Goal: Navigation & Orientation: Find specific page/section

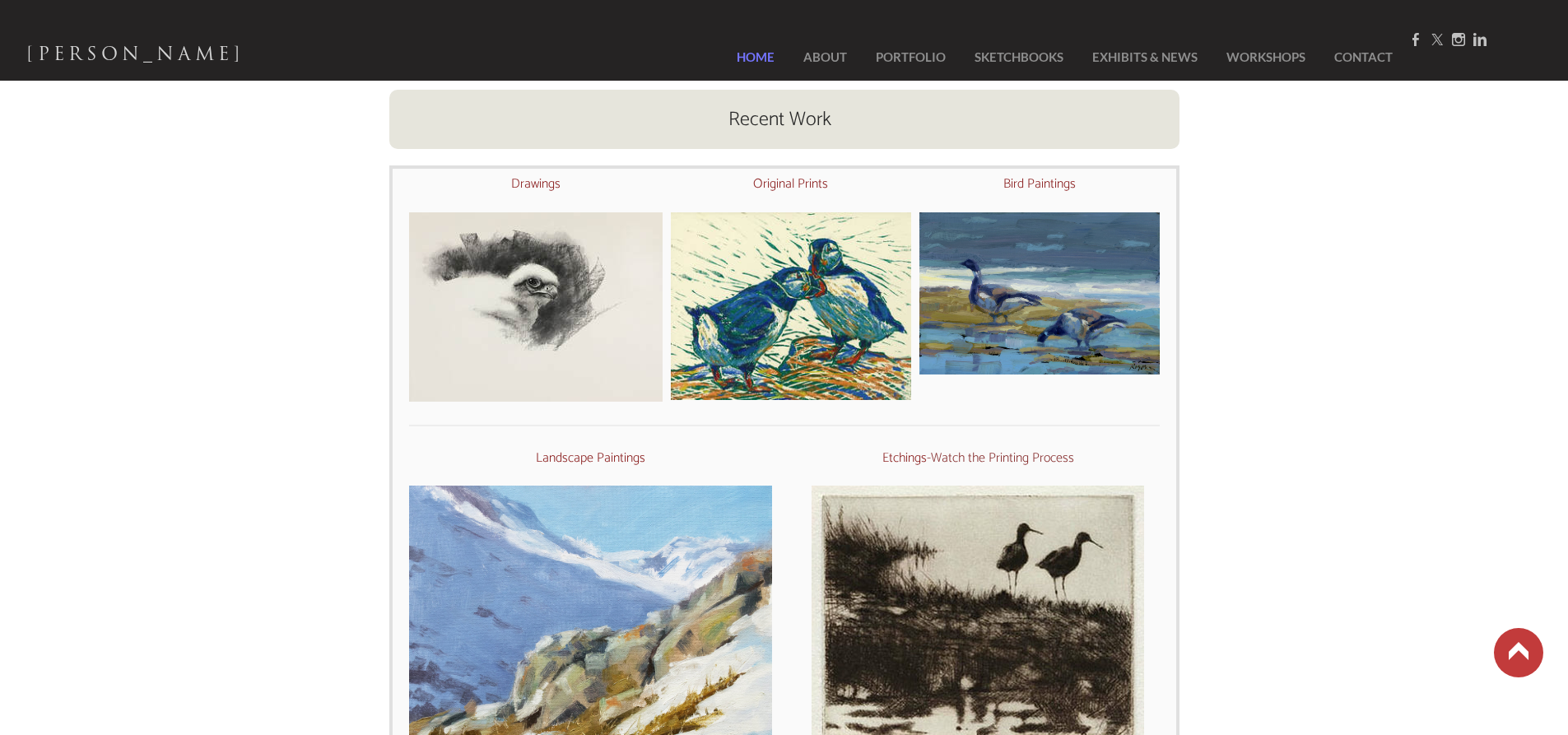
scroll to position [577, 0]
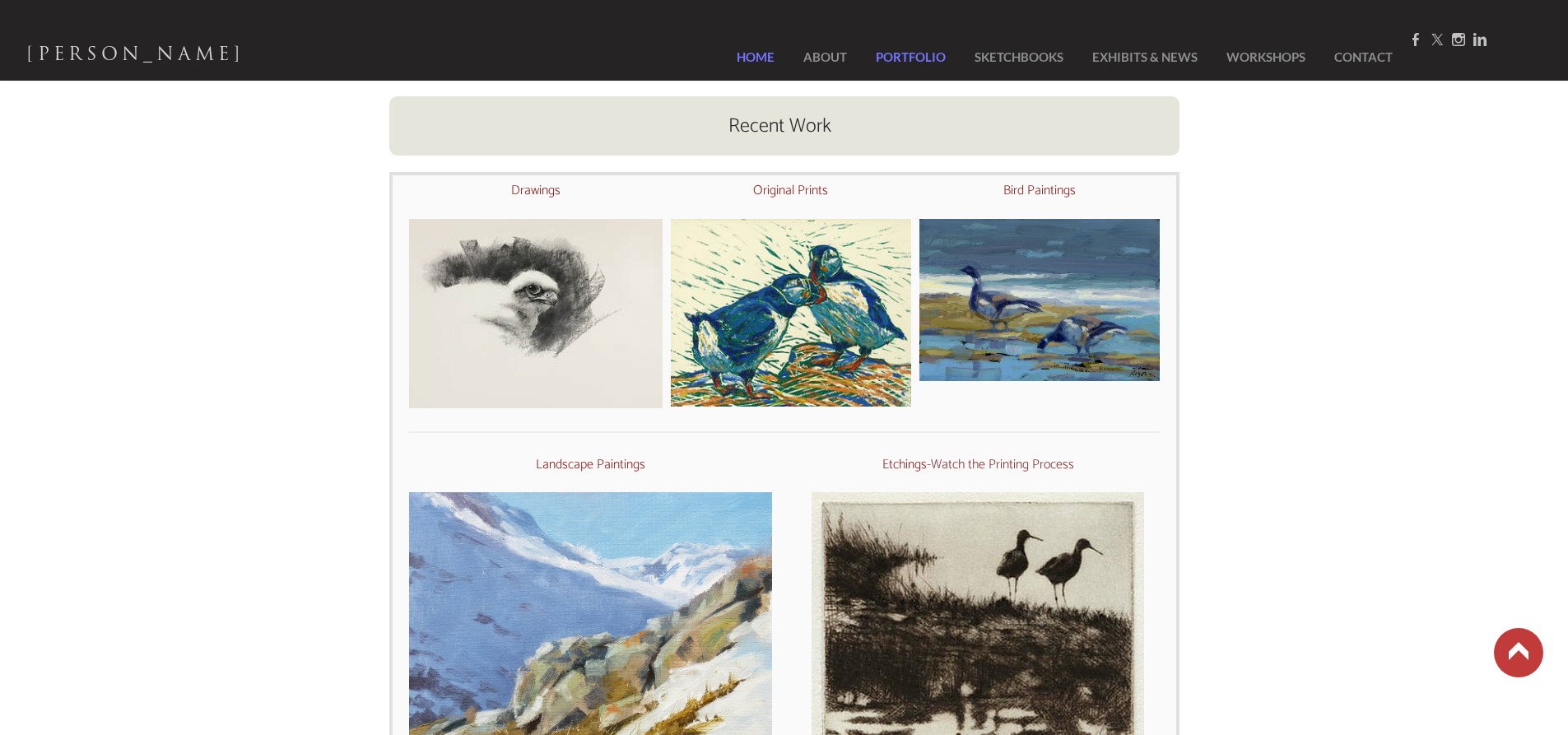
drag, startPoint x: 1043, startPoint y: 196, endPoint x: 931, endPoint y: 46, distance: 187.2
click at [775, 274] on img at bounding box center [1039, 300] width 239 height 163
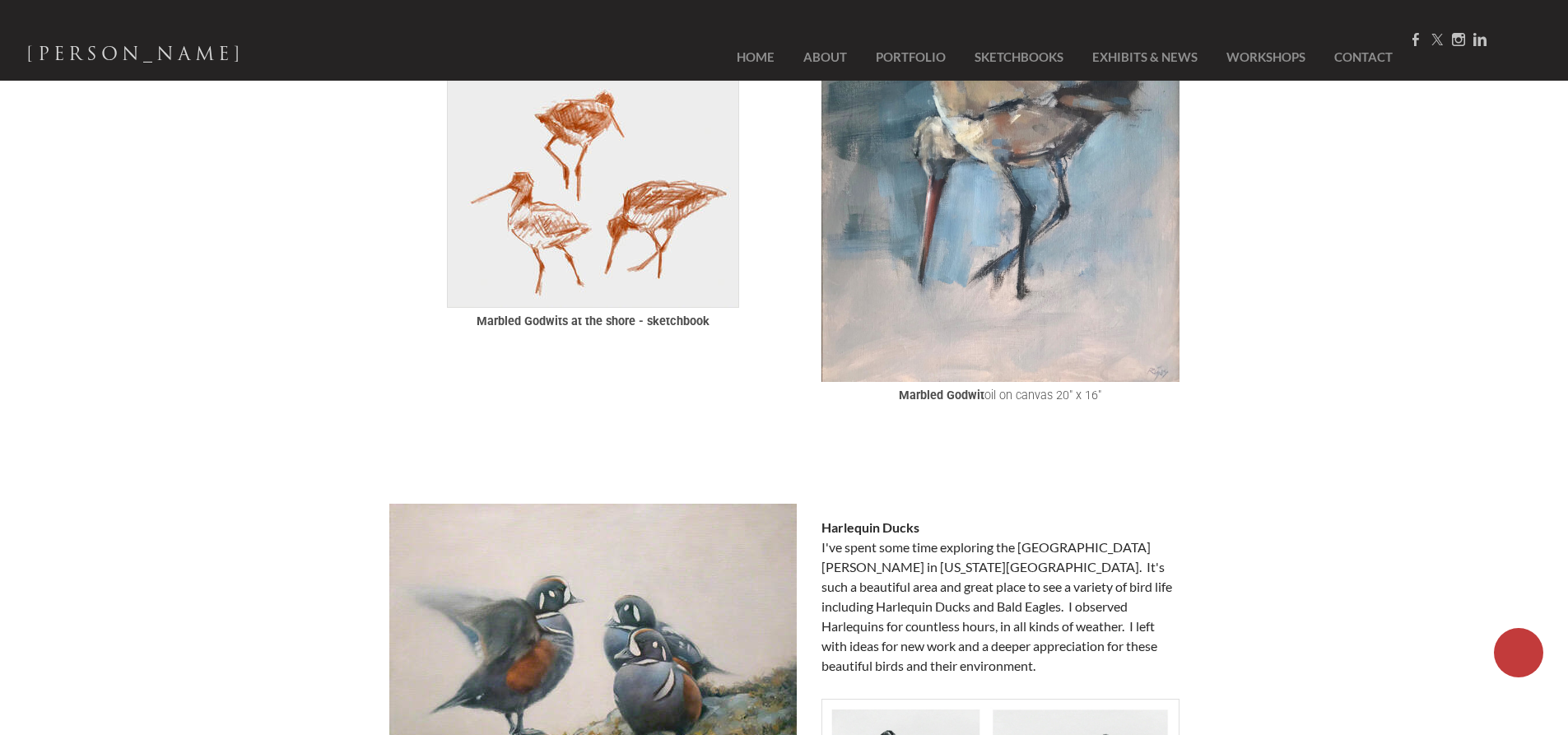
scroll to position [3376, 0]
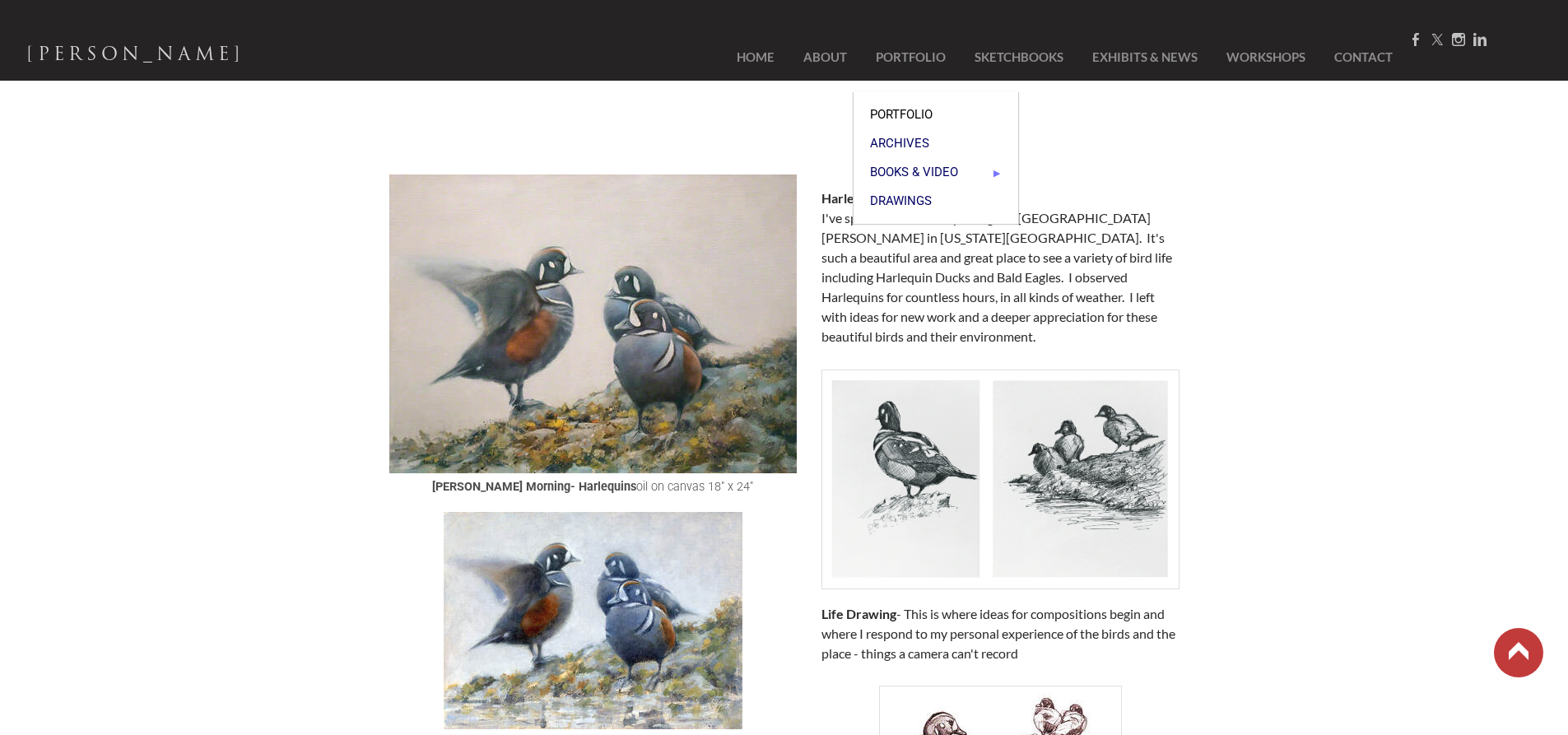
click at [918, 109] on span "Portfolio" at bounding box center [936, 115] width 131 height 12
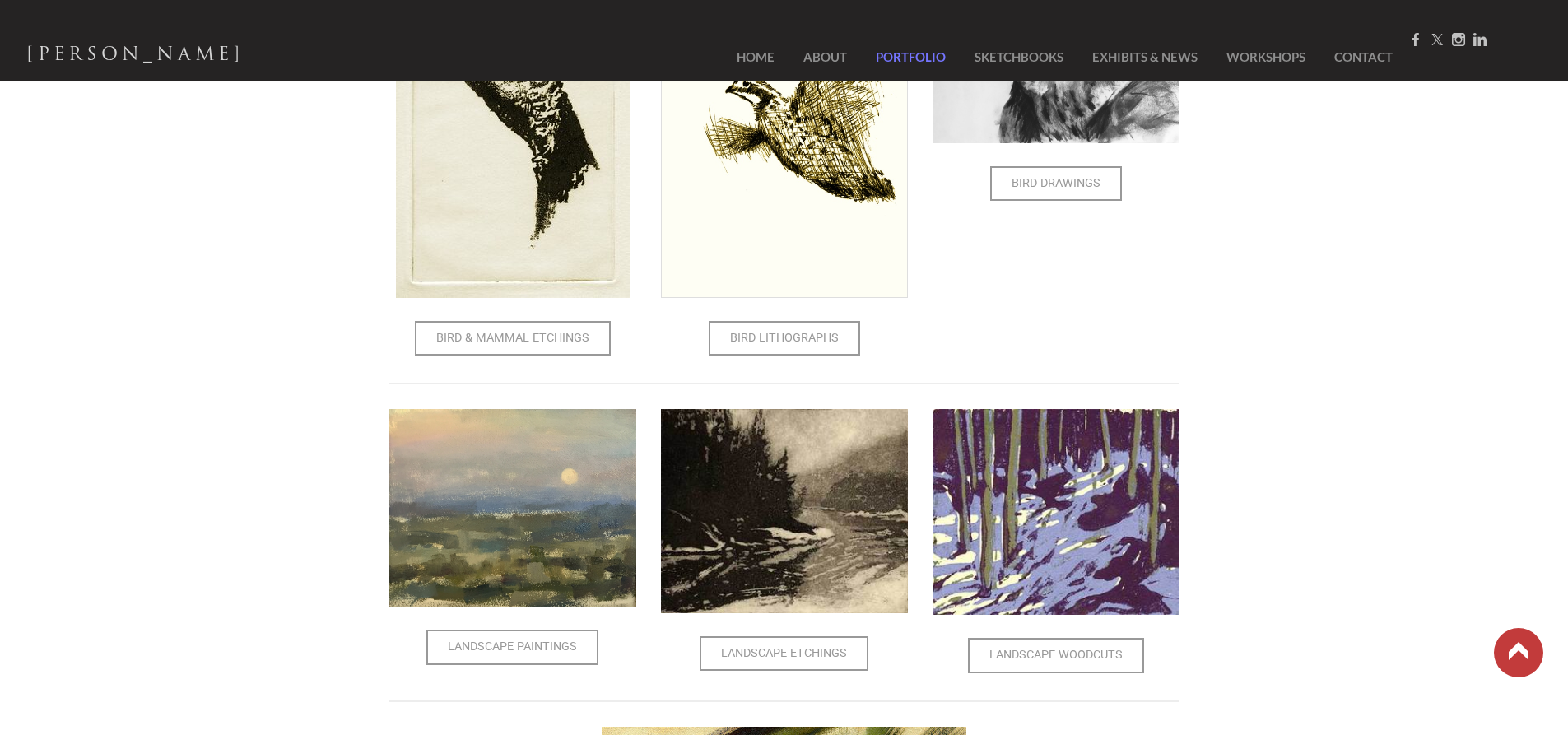
scroll to position [659, 0]
click at [561, 344] on span "Bird & Mammal Etchings" at bounding box center [513, 339] width 193 height 31
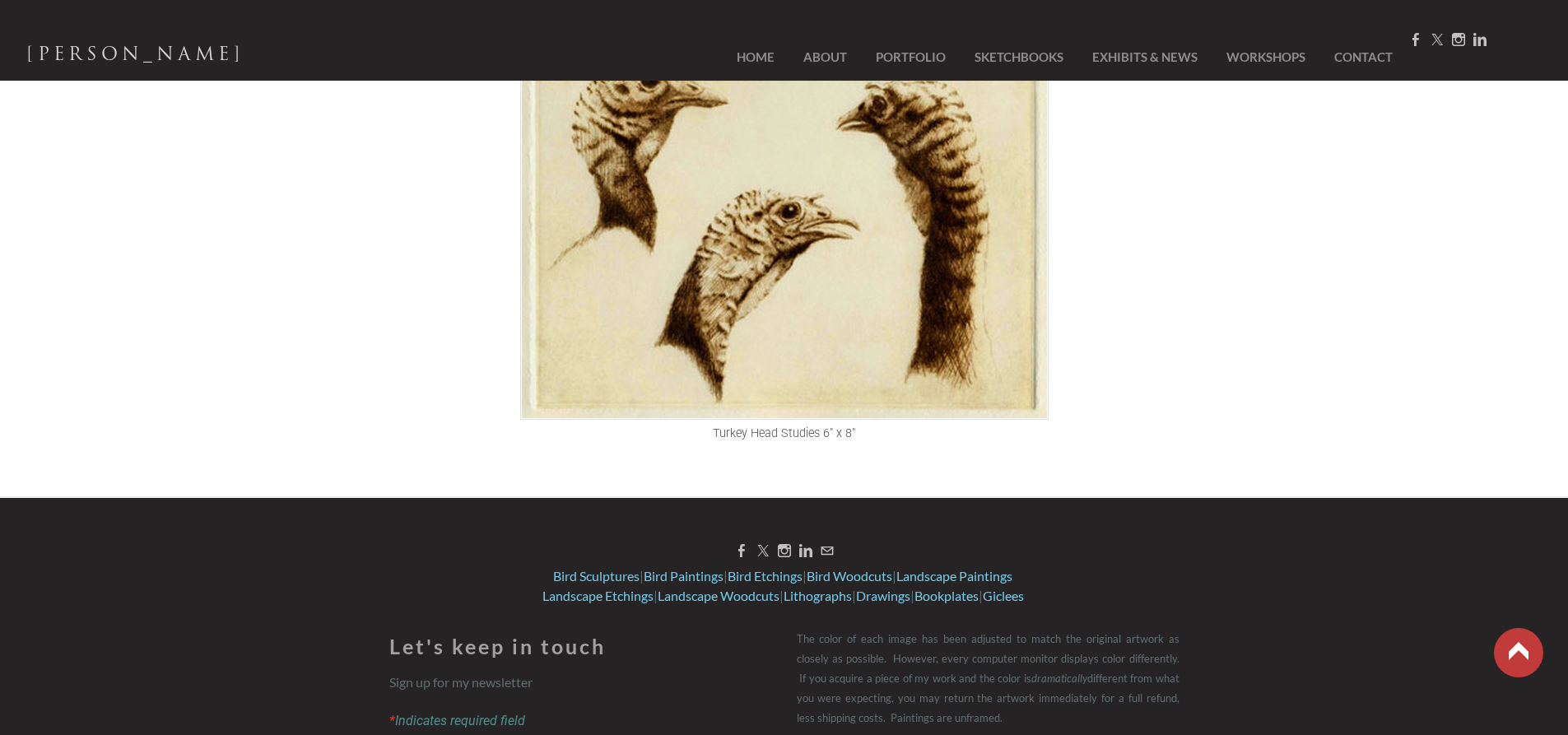
scroll to position [3870, 0]
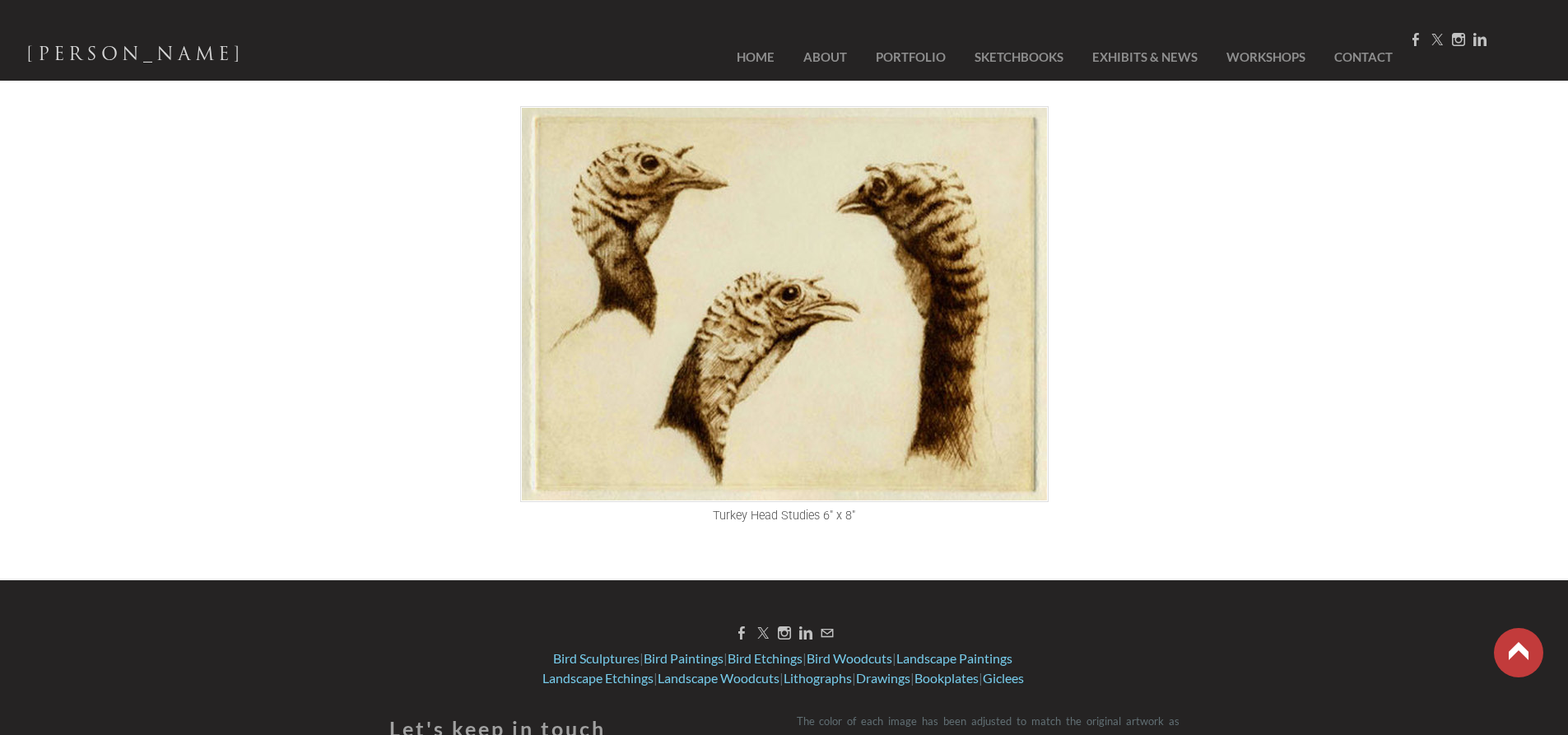
click at [731, 336] on img at bounding box center [784, 304] width 528 height 396
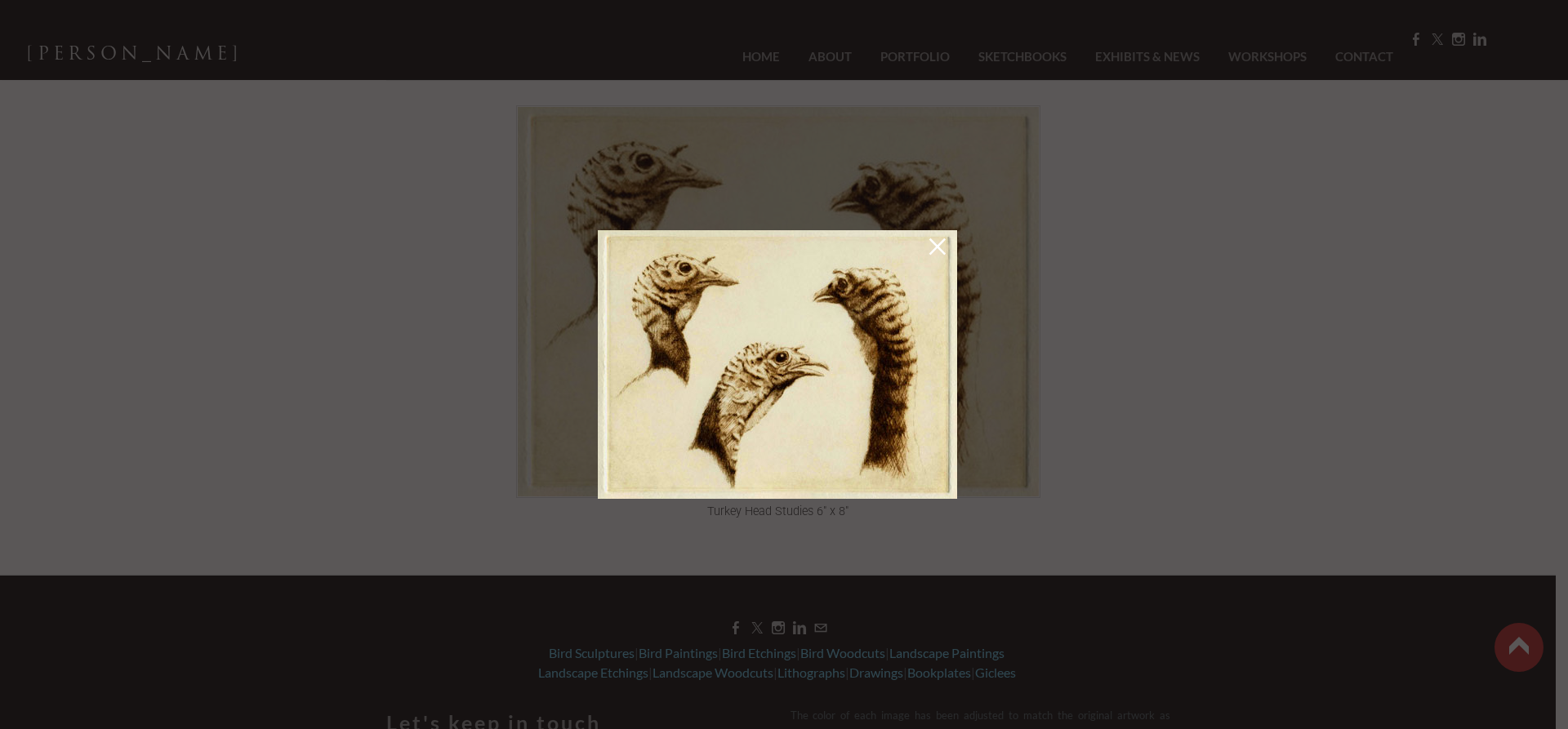
click at [948, 248] on link at bounding box center [938, 250] width 23 height 26
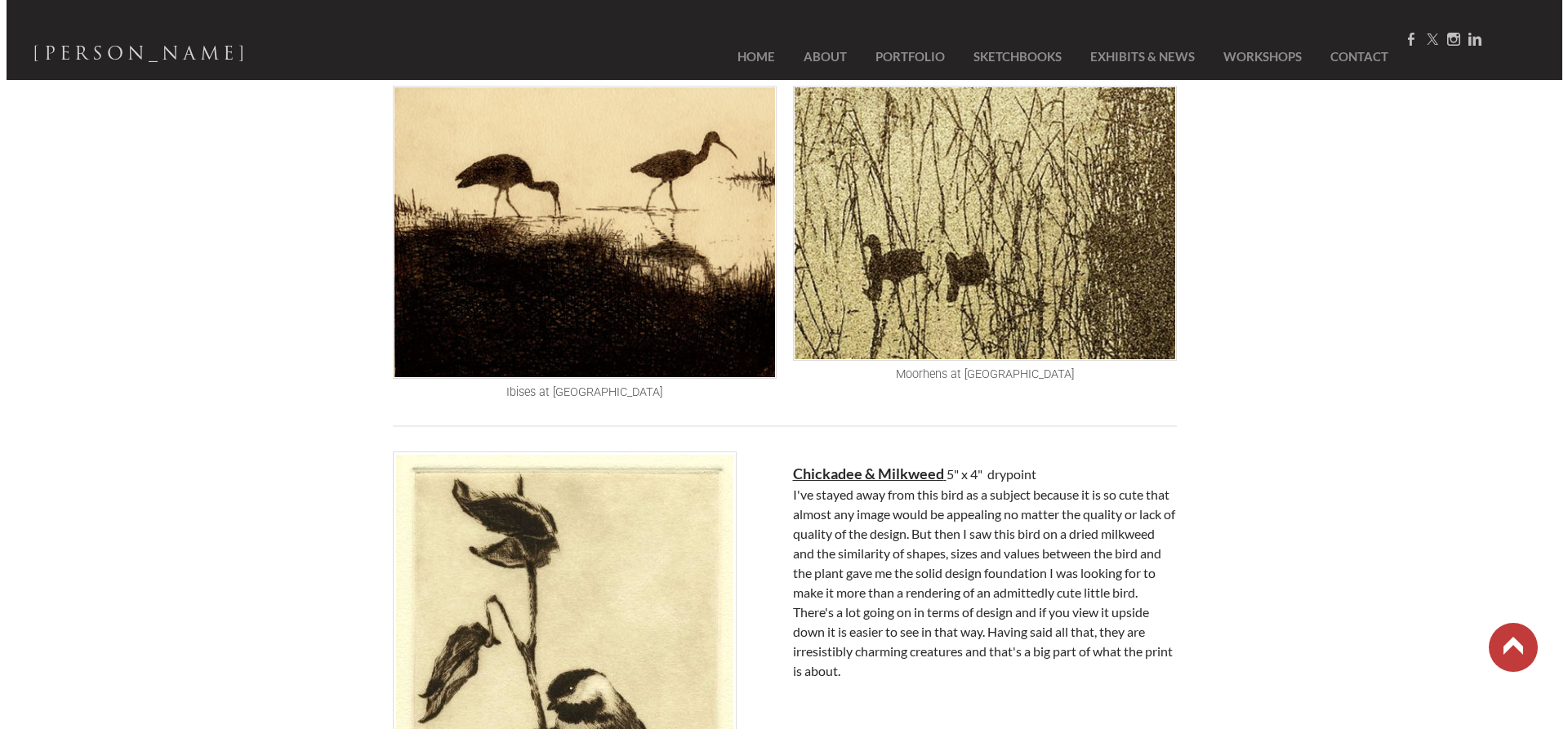
scroll to position [2286, 0]
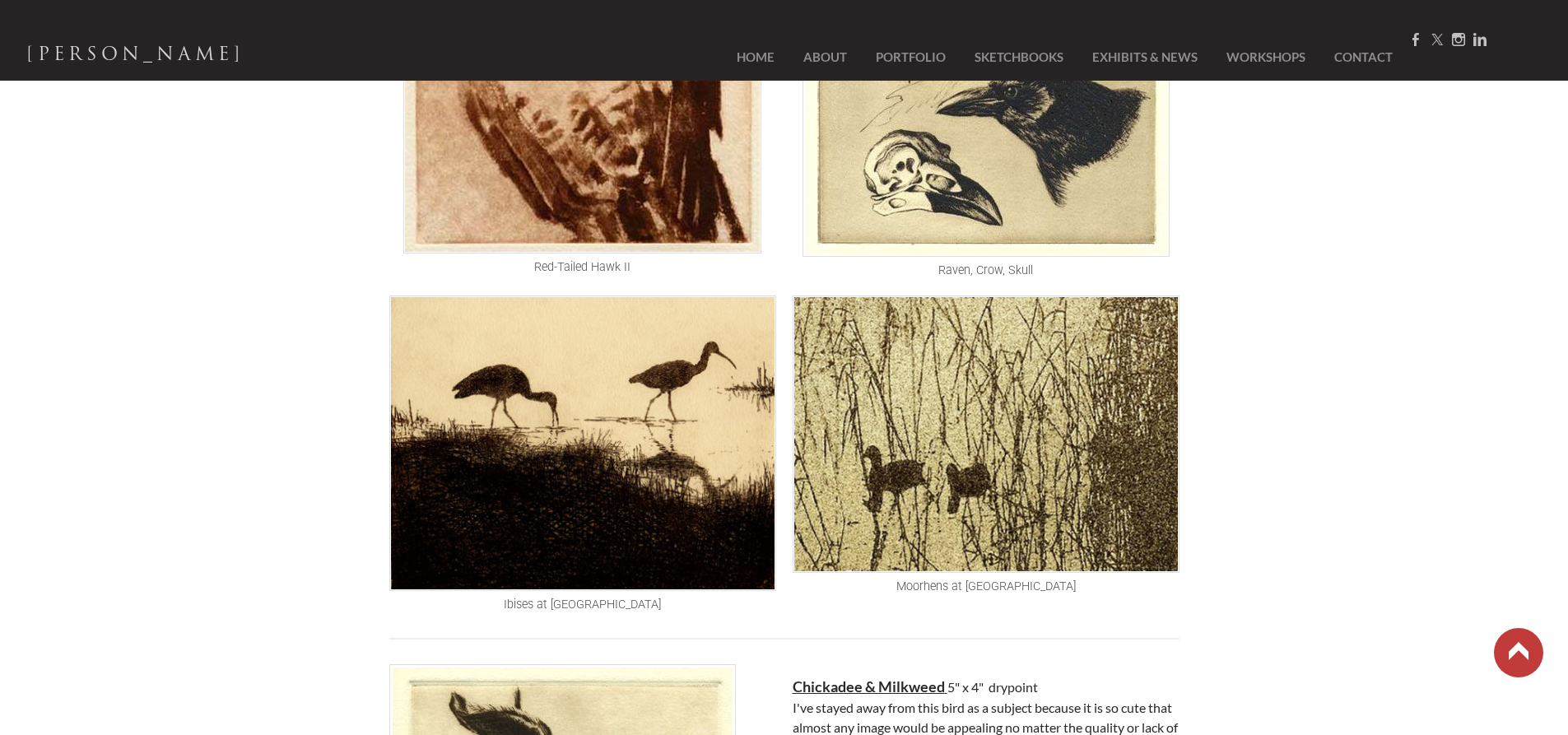
click at [757, 483] on img at bounding box center [583, 444] width 387 height 296
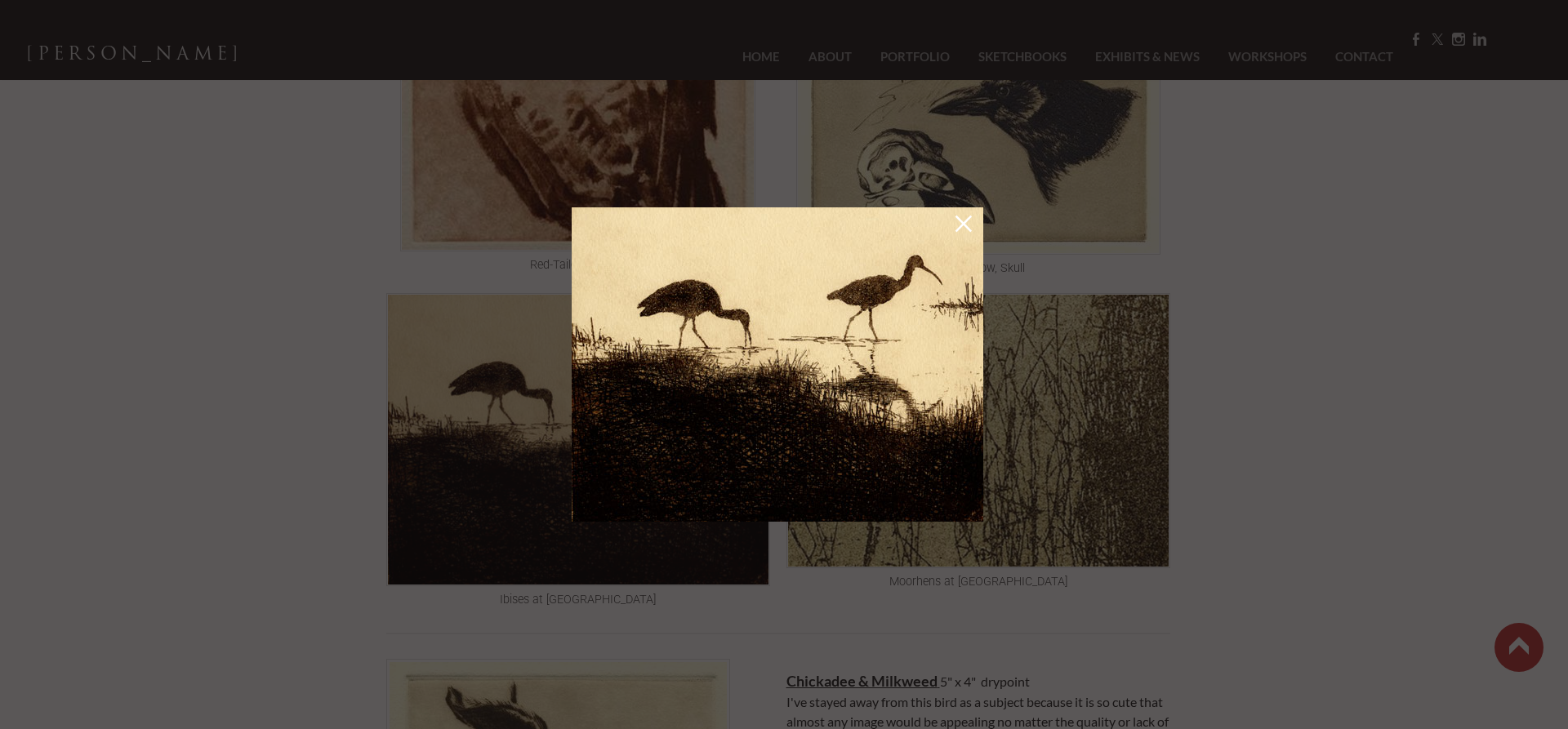
click at [971, 234] on link at bounding box center [963, 226] width 23 height 26
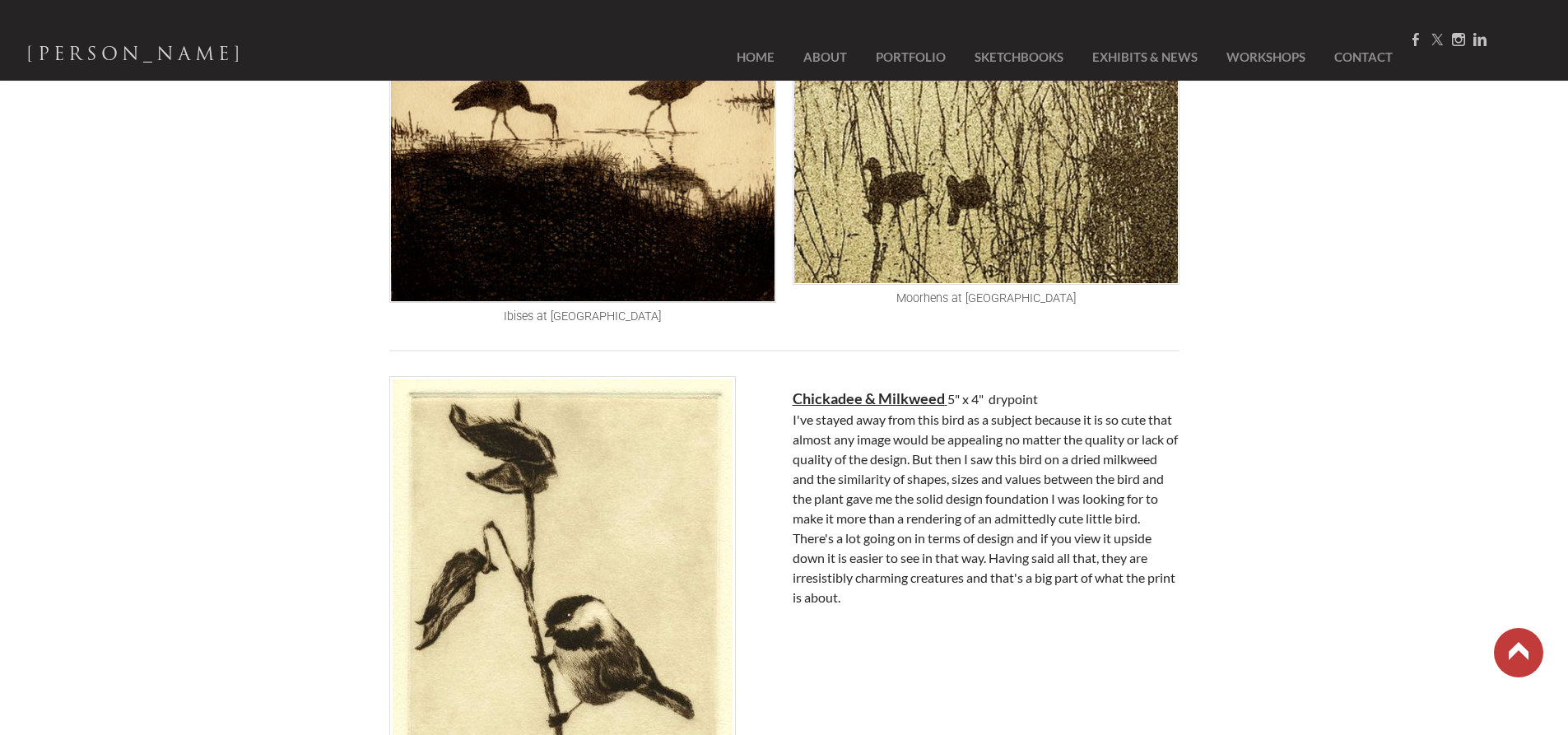
scroll to position [2882, 0]
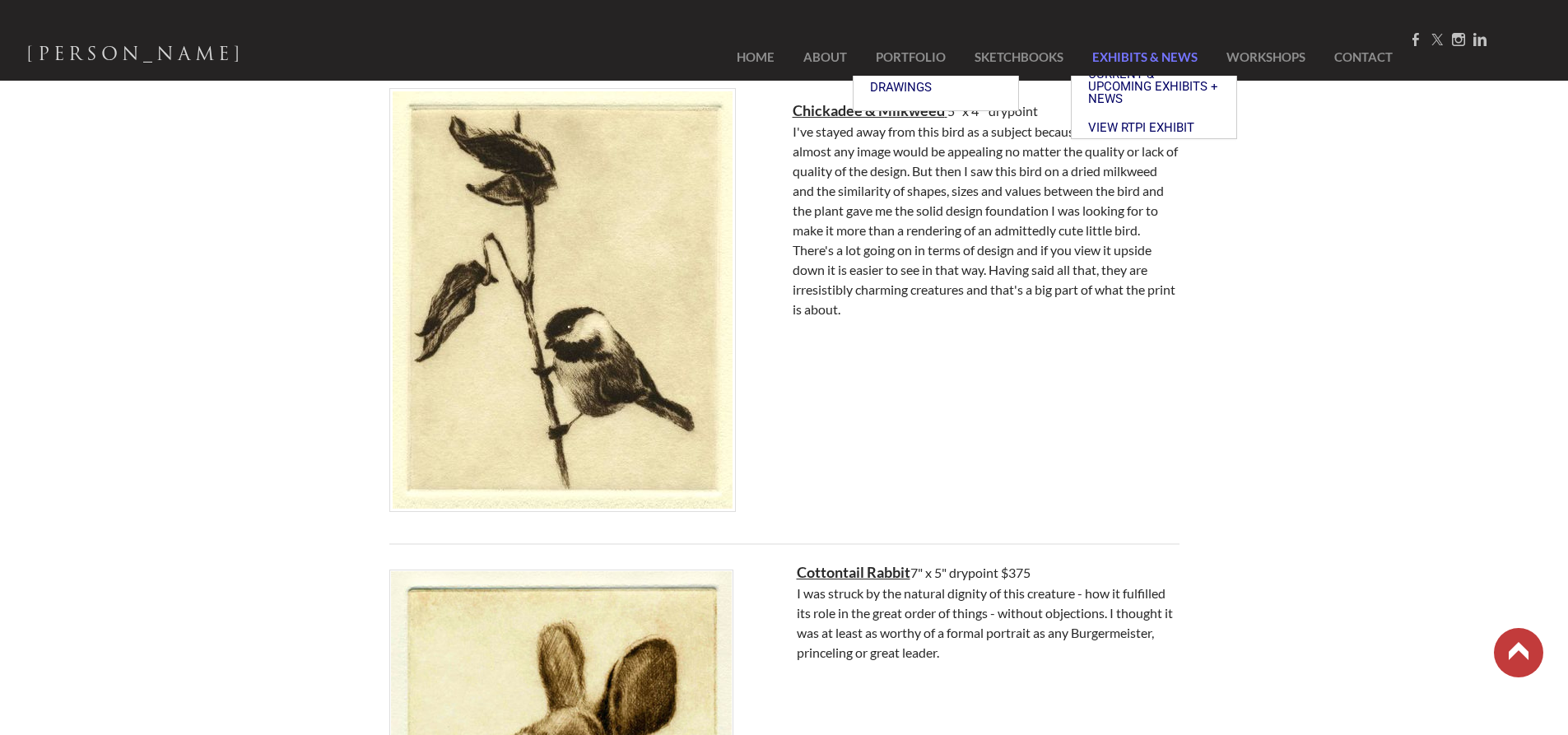
click at [1151, 47] on link "Exhibits & News" at bounding box center [1144, 57] width 130 height 37
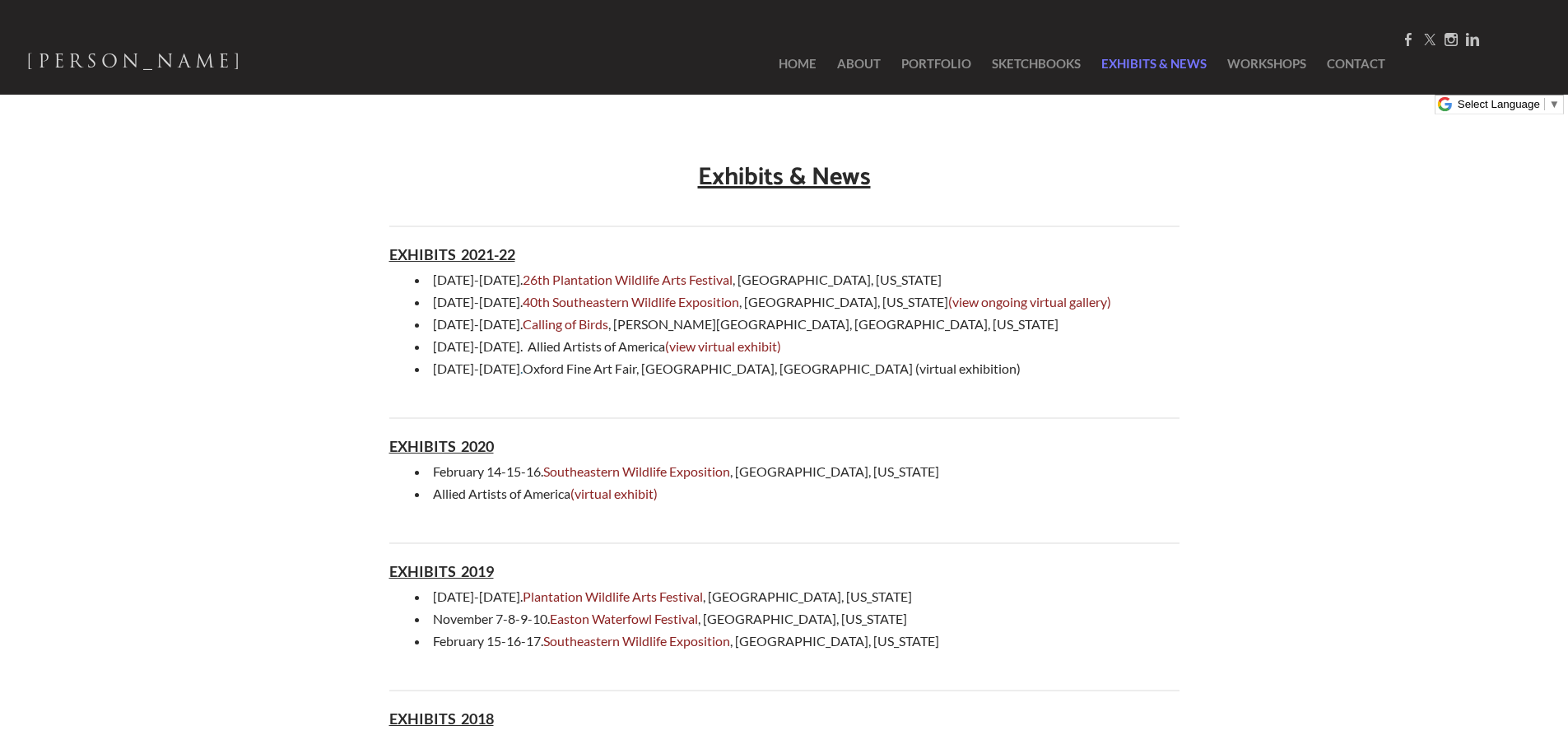
click at [1141, 60] on link "Exhibits & News" at bounding box center [1154, 63] width 122 height 61
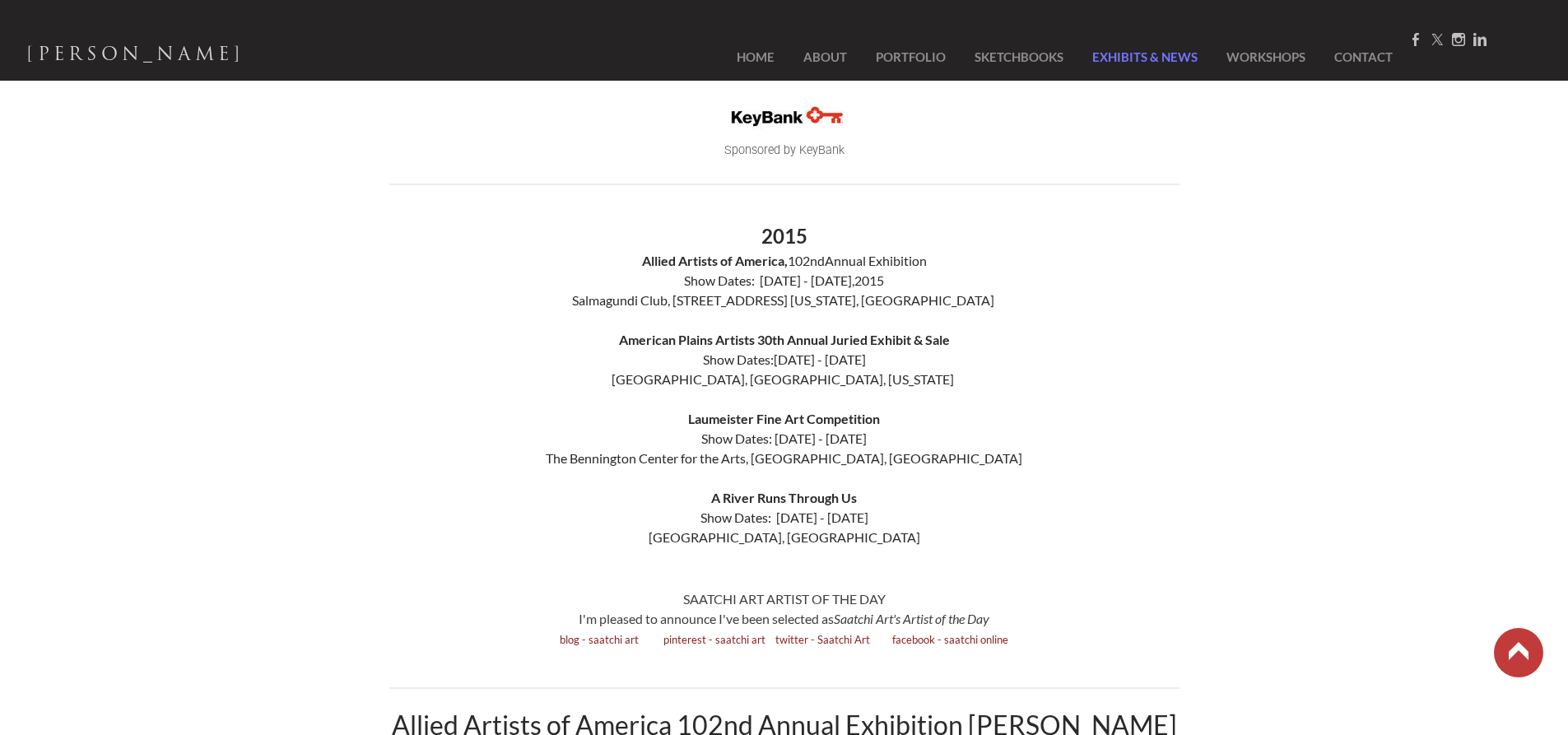
scroll to position [2305, 0]
